Goal: Task Accomplishment & Management: Manage account settings

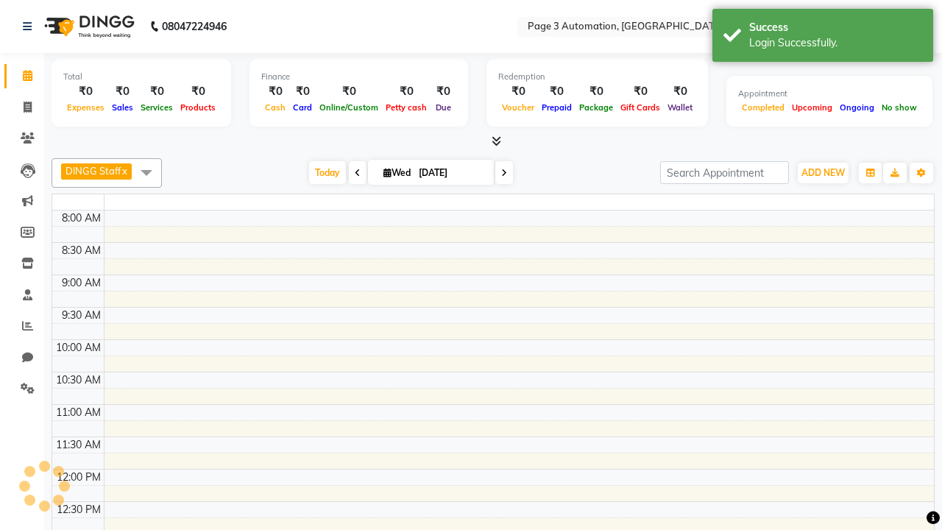
select select "en"
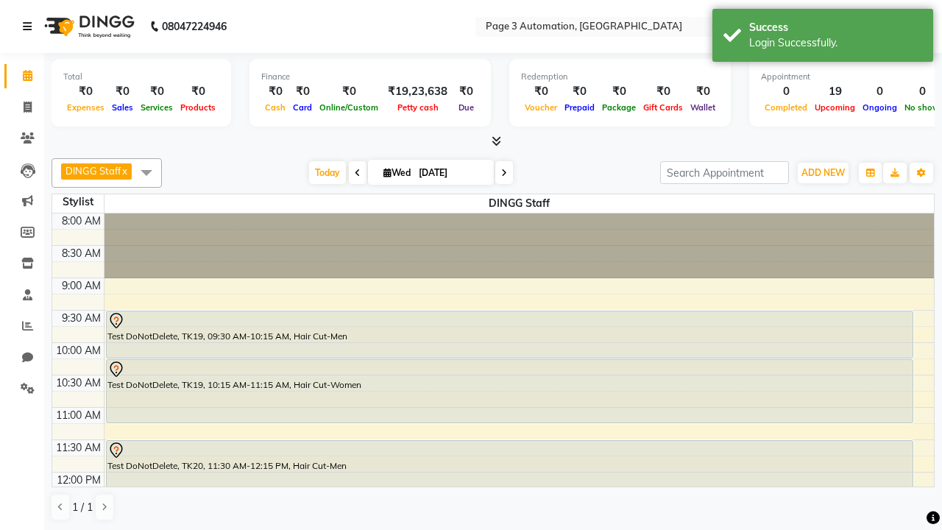
click at [30, 26] on icon at bounding box center [27, 26] width 9 height 10
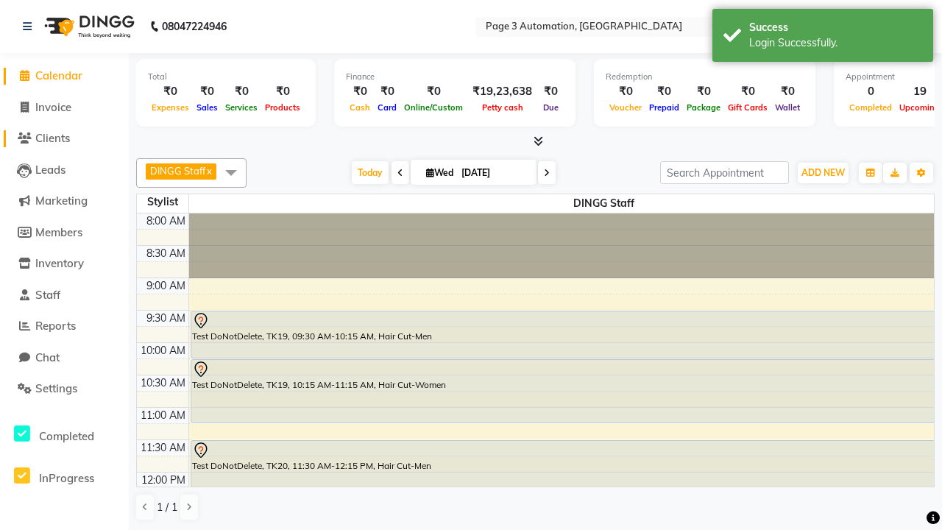
click at [64, 138] on span "Clients" at bounding box center [52, 138] width 35 height 14
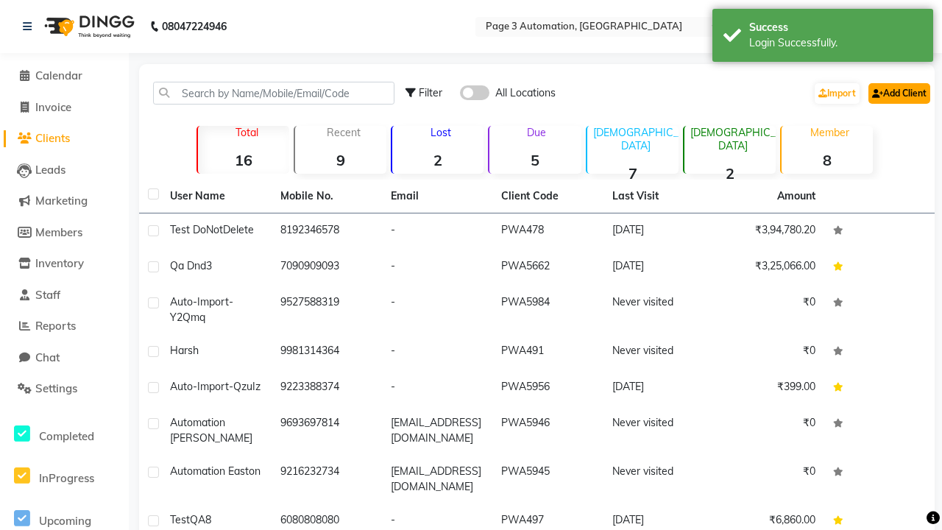
click at [898, 93] on link "Add Client" at bounding box center [900, 93] width 62 height 21
select select "22"
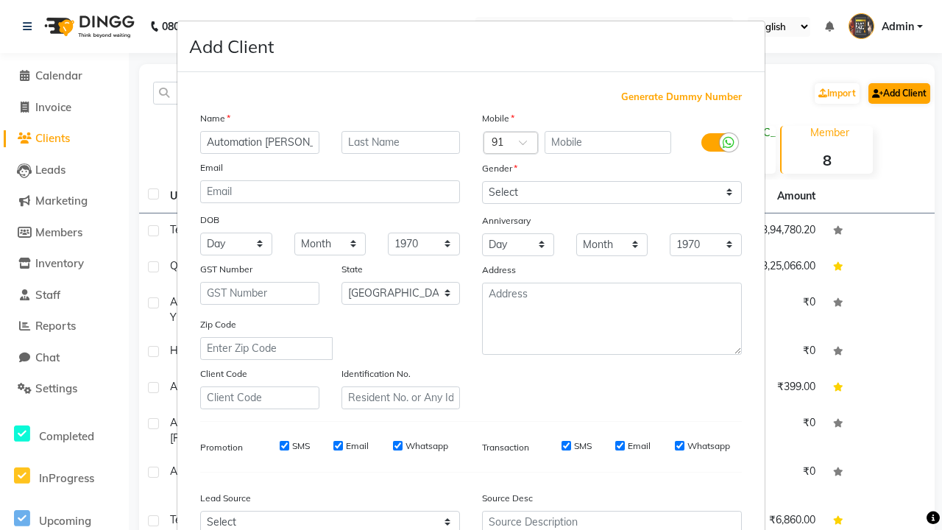
type input "Automation Dwight"
type input "9663527948"
type input "a5gCKfvTkK@Od23U.com"
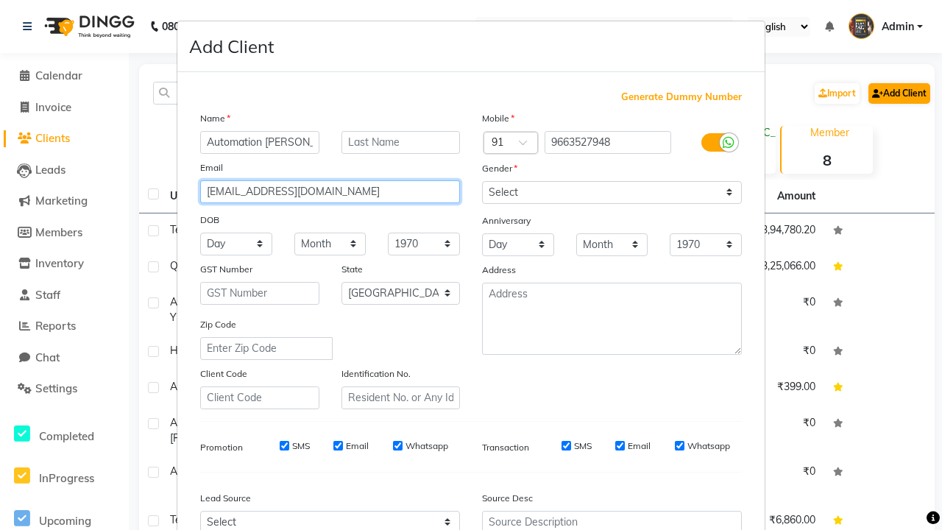
select select "male"
type input "a5gCKfvTkK@Od23U.com"
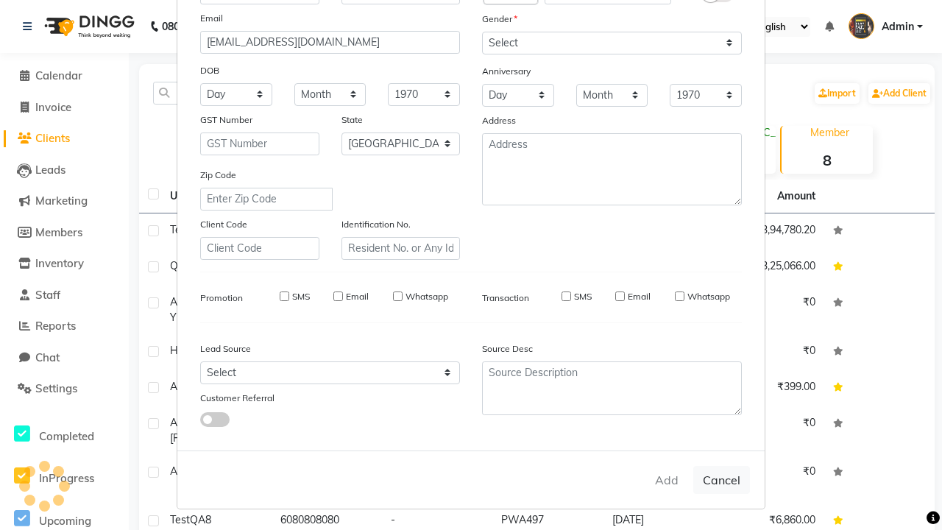
select select
select select "null"
select select
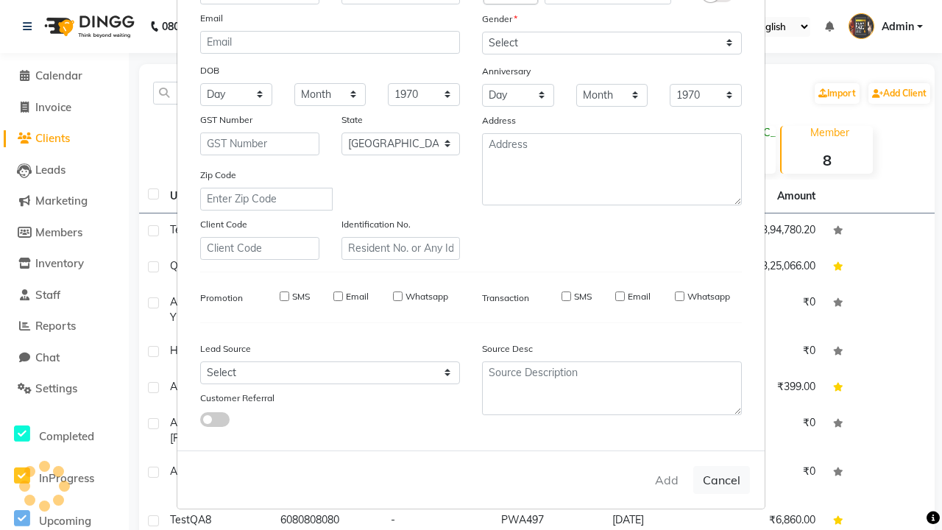
select select
checkbox input "false"
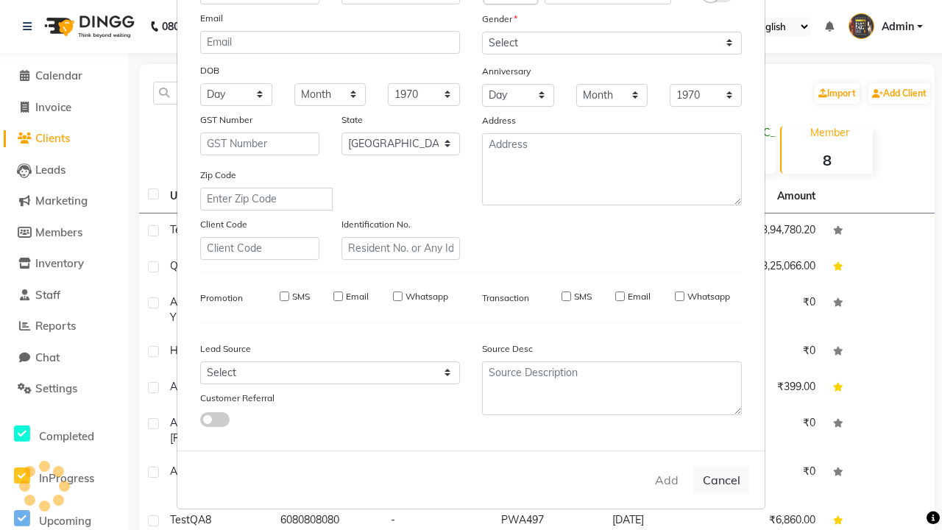
checkbox input "false"
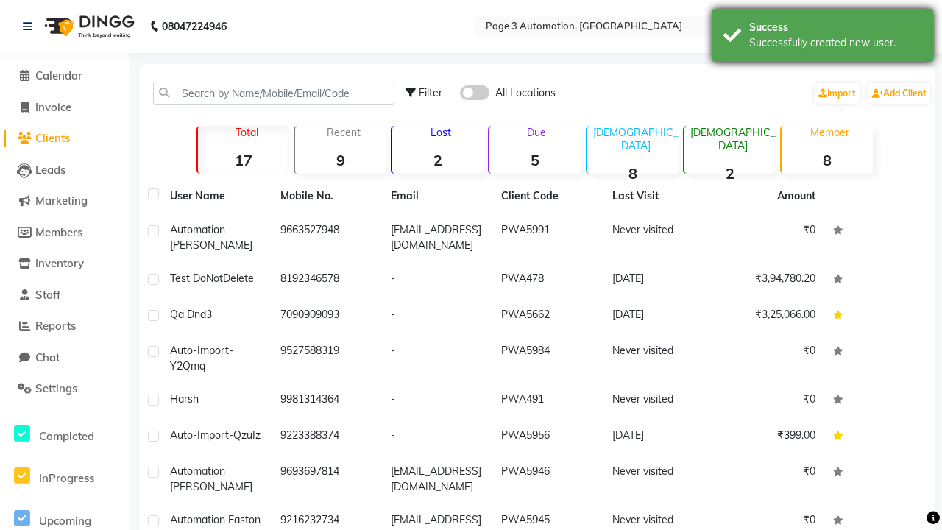
click at [823, 38] on div "Successfully created new user." at bounding box center [835, 42] width 173 height 15
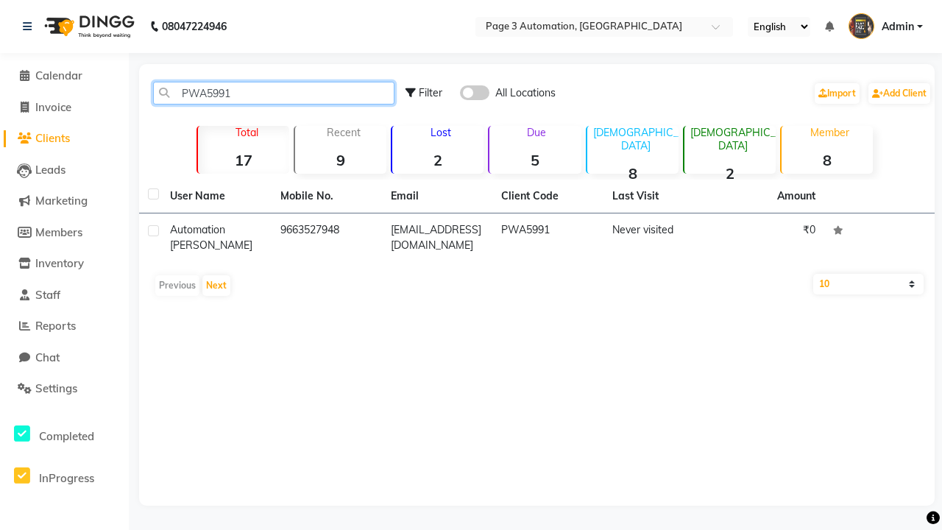
type input "PWA5991"
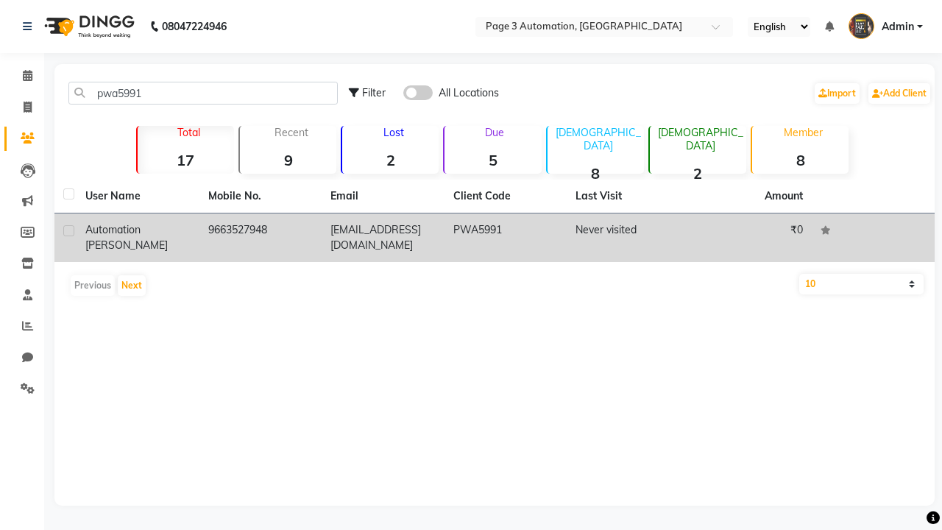
click at [68, 230] on label at bounding box center [68, 230] width 11 height 11
click at [68, 230] on input "checkbox" at bounding box center [68, 232] width 10 height 10
checkbox input "true"
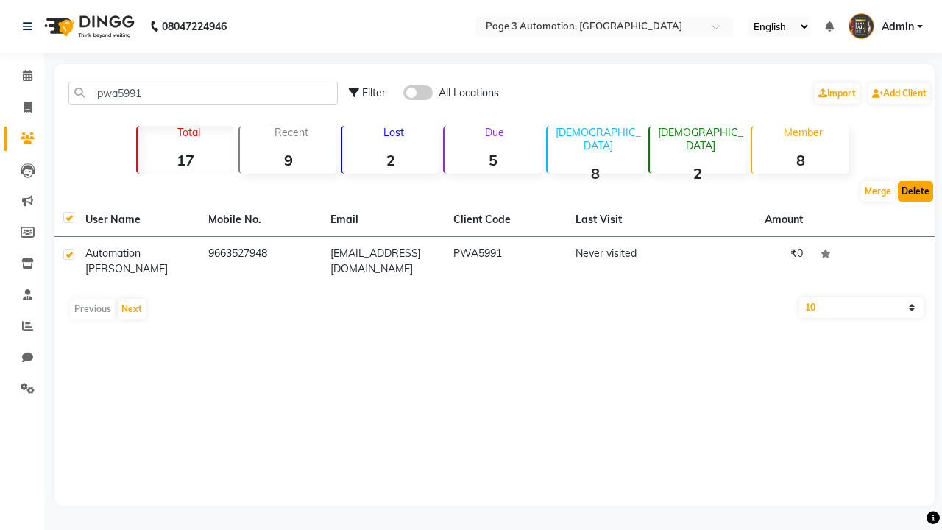
click at [916, 191] on button "Delete" at bounding box center [915, 191] width 35 height 21
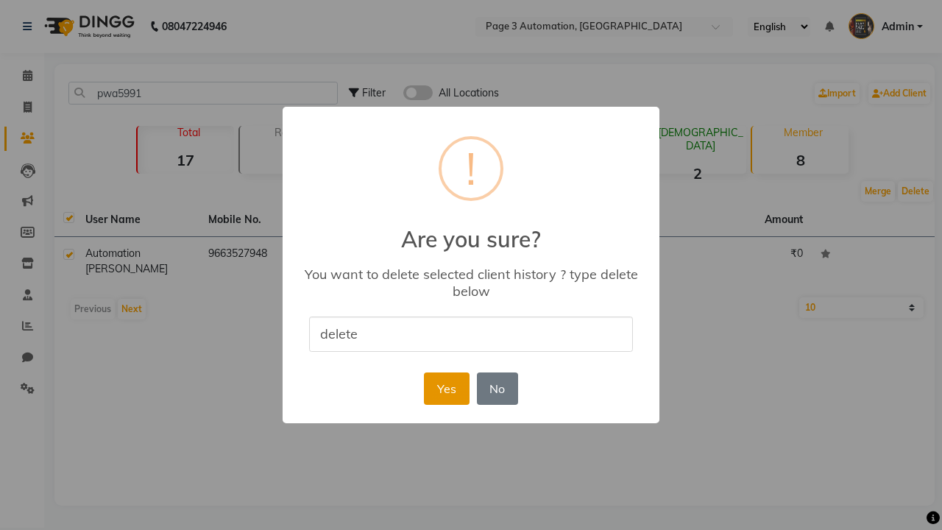
type input "delete"
click at [446, 388] on button "Yes" at bounding box center [446, 388] width 45 height 32
